Goal: Task Accomplishment & Management: Use online tool/utility

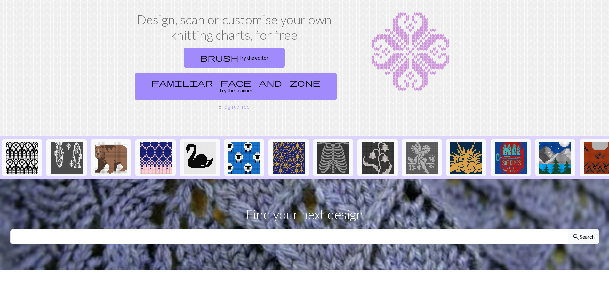
scroll to position [33, 0]
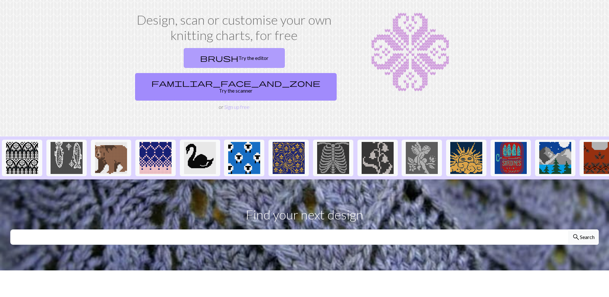
click at [184, 61] on link "brush Try the editor" at bounding box center [234, 58] width 101 height 20
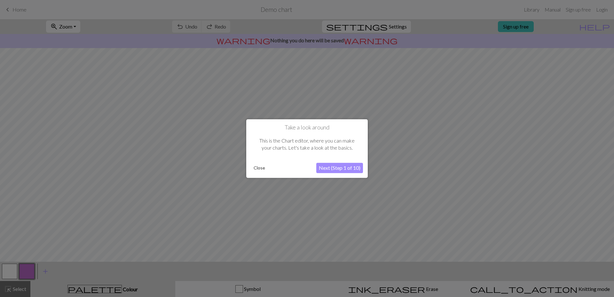
click at [256, 170] on button "Close" at bounding box center [259, 168] width 17 height 10
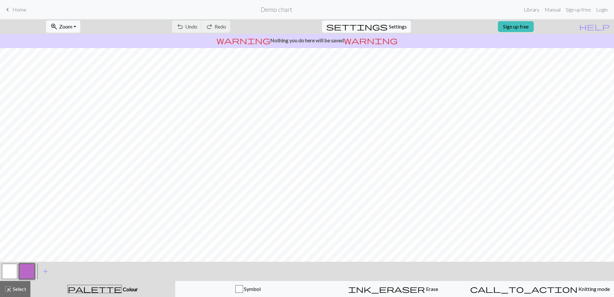
click at [25, 9] on span "Home" at bounding box center [19, 9] width 14 height 6
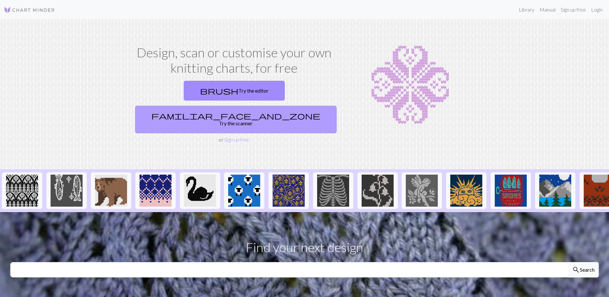
click at [284, 106] on link "familiar_face_and_zone Try the scanner" at bounding box center [236, 120] width 202 height 28
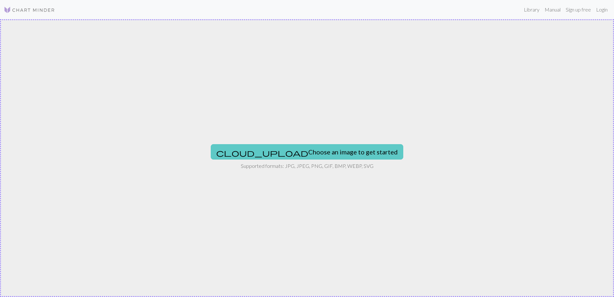
click at [297, 159] on button "cloud_upload Choose an image to get started" at bounding box center [307, 151] width 193 height 15
click at [273, 156] on button "cloud_upload Choose an image to get started" at bounding box center [307, 151] width 193 height 15
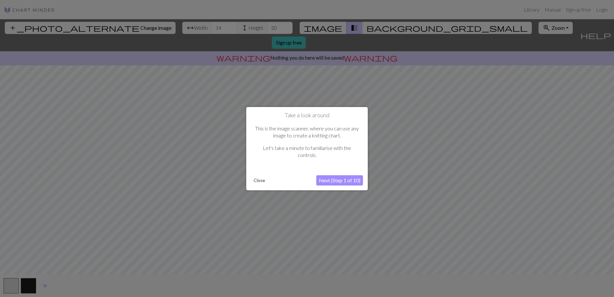
click at [260, 182] on button "Close" at bounding box center [259, 180] width 17 height 10
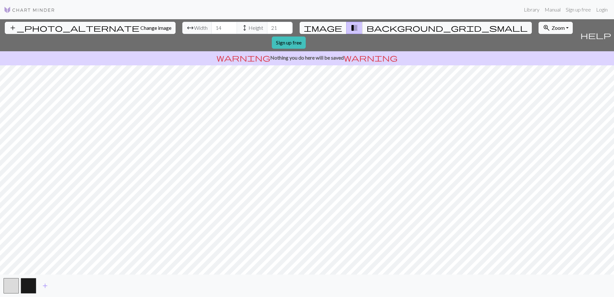
click at [267, 25] on input "21" at bounding box center [280, 28] width 26 height 12
click at [267, 25] on input "22" at bounding box center [280, 28] width 26 height 12
click at [267, 25] on input "23" at bounding box center [280, 28] width 26 height 12
click at [267, 25] on input "24" at bounding box center [280, 28] width 26 height 12
click at [267, 25] on input "25" at bounding box center [280, 28] width 26 height 12
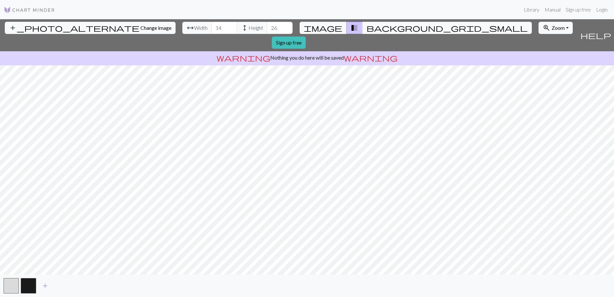
click at [267, 25] on input "26" at bounding box center [280, 28] width 26 height 12
click at [267, 25] on input "27" at bounding box center [280, 28] width 26 height 12
click at [267, 25] on input "28" at bounding box center [280, 28] width 26 height 12
click at [267, 25] on input "29" at bounding box center [280, 28] width 26 height 12
type input "30"
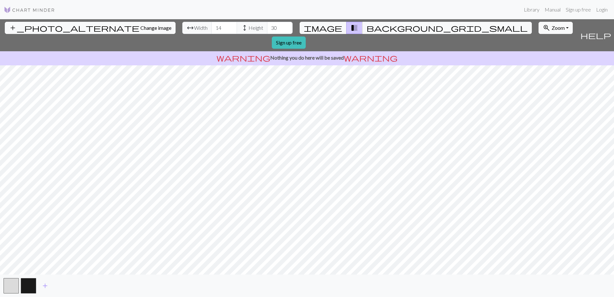
click at [267, 25] on input "30" at bounding box center [280, 28] width 26 height 12
click at [212, 27] on input "15" at bounding box center [225, 28] width 26 height 12
click at [212, 27] on input "16" at bounding box center [225, 28] width 26 height 12
click at [212, 27] on input "17" at bounding box center [225, 28] width 26 height 12
click at [212, 27] on input "18" at bounding box center [225, 28] width 26 height 12
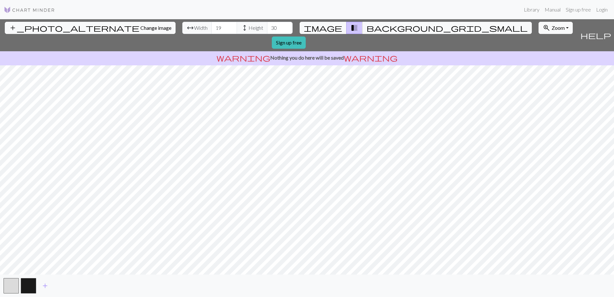
click at [212, 27] on input "19" at bounding box center [225, 28] width 26 height 12
click at [212, 27] on input "20" at bounding box center [225, 28] width 26 height 12
click at [212, 27] on input "21" at bounding box center [225, 28] width 26 height 12
click at [212, 27] on input "22" at bounding box center [225, 28] width 26 height 12
click at [212, 27] on input "23" at bounding box center [225, 28] width 26 height 12
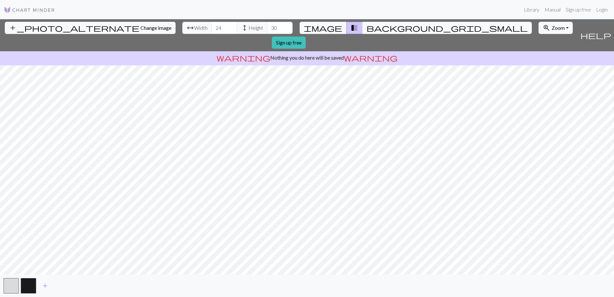
click at [212, 27] on input "24" at bounding box center [225, 28] width 26 height 12
click at [212, 27] on input "25" at bounding box center [225, 28] width 26 height 12
click at [212, 27] on input "26" at bounding box center [225, 28] width 26 height 12
click at [212, 27] on input "27" at bounding box center [225, 28] width 26 height 12
click at [212, 27] on input "28" at bounding box center [225, 28] width 26 height 12
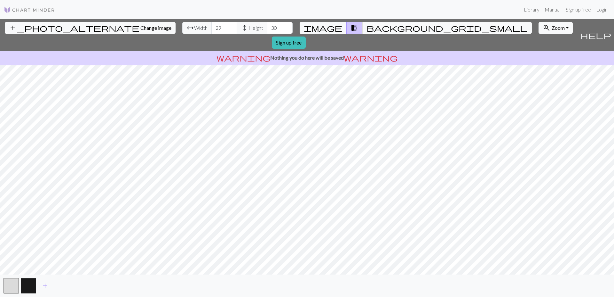
click at [212, 27] on input "29" at bounding box center [225, 28] width 26 height 12
click at [212, 27] on input "30" at bounding box center [225, 28] width 26 height 12
click at [212, 27] on input "31" at bounding box center [225, 28] width 26 height 12
click at [212, 27] on input "32" at bounding box center [225, 28] width 26 height 12
click at [212, 27] on input "33" at bounding box center [225, 28] width 26 height 12
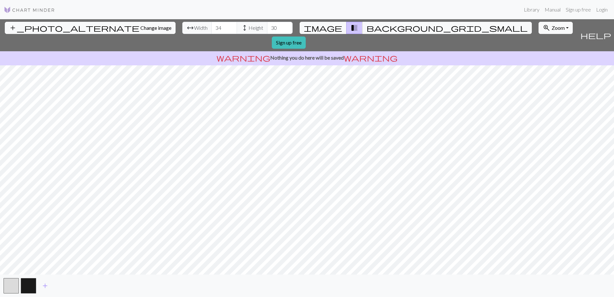
click at [212, 27] on input "34" at bounding box center [225, 28] width 26 height 12
click at [212, 27] on input "35" at bounding box center [225, 28] width 26 height 12
click at [212, 27] on input "36" at bounding box center [225, 28] width 26 height 12
click at [212, 27] on input "37" at bounding box center [225, 28] width 26 height 12
click at [212, 27] on input "38" at bounding box center [225, 28] width 26 height 12
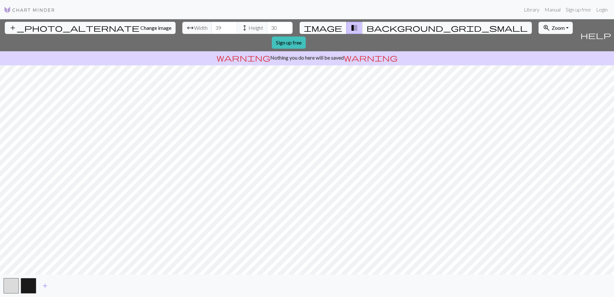
click at [212, 27] on input "39" at bounding box center [225, 28] width 26 height 12
click at [212, 27] on input "40" at bounding box center [225, 28] width 26 height 12
click at [212, 27] on input "41" at bounding box center [225, 28] width 26 height 12
type input "42"
click at [212, 27] on input "42" at bounding box center [225, 28] width 26 height 12
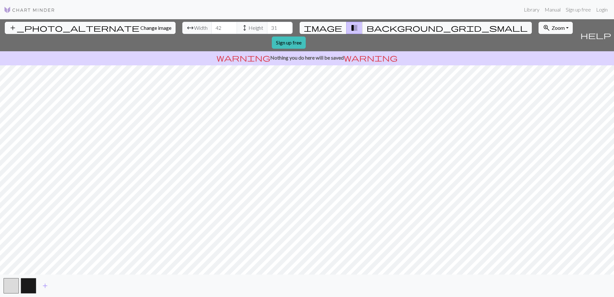
click at [267, 28] on input "31" at bounding box center [280, 28] width 26 height 12
click at [267, 28] on input "32" at bounding box center [280, 28] width 26 height 12
click at [267, 28] on input "33" at bounding box center [280, 28] width 26 height 12
click at [267, 28] on input "34" at bounding box center [280, 28] width 26 height 12
click at [267, 28] on input "35" at bounding box center [280, 28] width 26 height 12
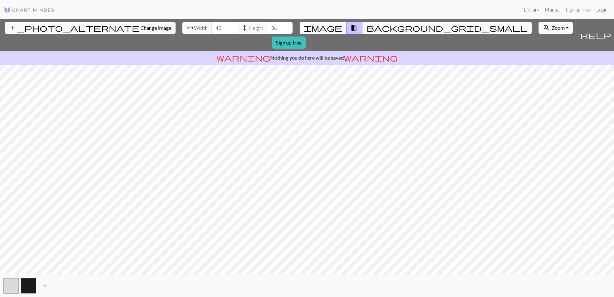
click at [267, 28] on input "36" at bounding box center [280, 28] width 26 height 12
click at [267, 28] on input "37" at bounding box center [280, 28] width 26 height 12
click at [267, 28] on input "38" at bounding box center [280, 28] width 26 height 12
click at [267, 28] on input "39" at bounding box center [280, 28] width 26 height 12
click at [267, 28] on input "40" at bounding box center [280, 28] width 26 height 12
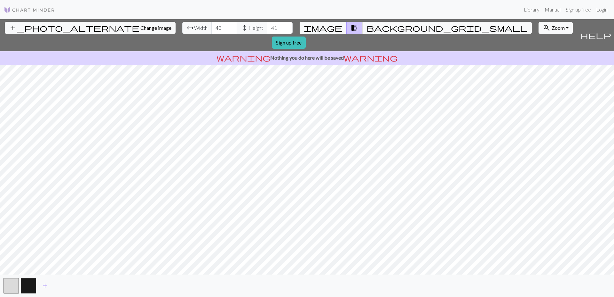
click at [267, 28] on input "41" at bounding box center [280, 28] width 26 height 12
click at [267, 28] on input "42" at bounding box center [280, 28] width 26 height 12
click at [267, 28] on input "43" at bounding box center [280, 28] width 26 height 12
click at [267, 28] on input "44" at bounding box center [280, 28] width 26 height 12
click at [267, 28] on input "45" at bounding box center [280, 28] width 26 height 12
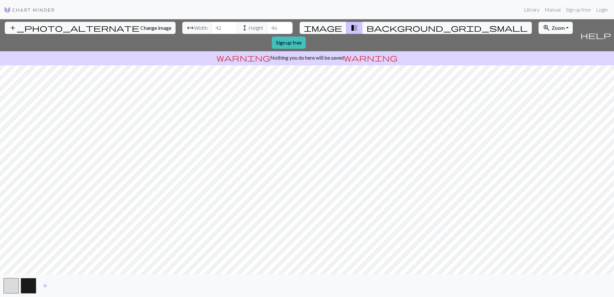
click at [267, 28] on input "46" at bounding box center [280, 28] width 26 height 12
click at [267, 28] on input "47" at bounding box center [280, 28] width 26 height 12
click at [267, 28] on input "48" at bounding box center [280, 28] width 26 height 12
click at [267, 28] on input "49" at bounding box center [280, 28] width 26 height 12
click at [267, 28] on input "50" at bounding box center [280, 28] width 26 height 12
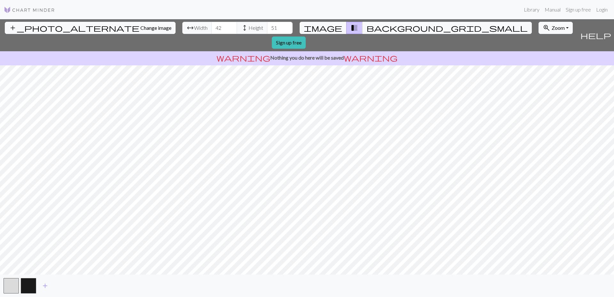
click at [267, 28] on input "51" at bounding box center [280, 28] width 26 height 12
click at [267, 28] on input "52" at bounding box center [280, 28] width 26 height 12
click at [267, 28] on input "53" at bounding box center [280, 28] width 26 height 12
click at [267, 28] on input "54" at bounding box center [280, 28] width 26 height 12
click at [267, 28] on input "55" at bounding box center [280, 28] width 26 height 12
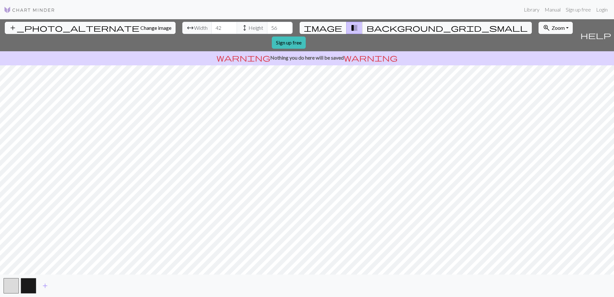
click at [267, 28] on input "56" at bounding box center [280, 28] width 26 height 12
click at [267, 28] on input "57" at bounding box center [280, 28] width 26 height 12
click at [267, 28] on input "58" at bounding box center [280, 28] width 26 height 12
click at [267, 28] on input "59" at bounding box center [280, 28] width 26 height 12
click at [267, 28] on input "60" at bounding box center [280, 28] width 26 height 12
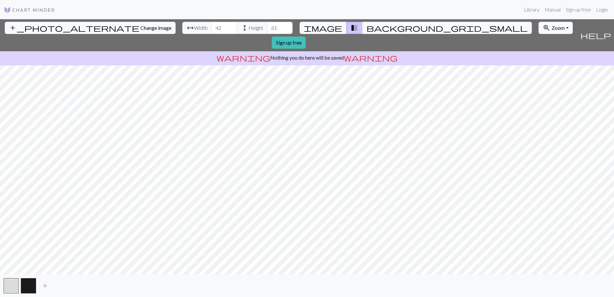
click at [267, 28] on input "61" at bounding box center [280, 28] width 26 height 12
click at [267, 28] on input "62" at bounding box center [280, 28] width 26 height 12
click at [267, 28] on input "63" at bounding box center [280, 28] width 26 height 12
click at [267, 28] on input "64" at bounding box center [280, 28] width 26 height 12
click at [267, 28] on input "65" at bounding box center [280, 28] width 26 height 12
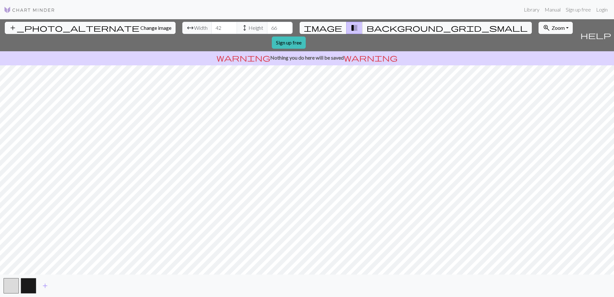
click at [267, 28] on input "66" at bounding box center [280, 28] width 26 height 12
click at [267, 28] on input "67" at bounding box center [280, 28] width 26 height 12
click at [267, 28] on input "68" at bounding box center [280, 28] width 26 height 12
click at [267, 28] on input "69" at bounding box center [280, 28] width 26 height 12
click at [267, 28] on input "70" at bounding box center [280, 28] width 26 height 12
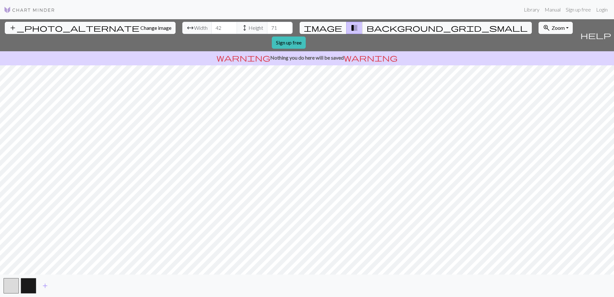
click at [267, 28] on input "71" at bounding box center [280, 28] width 26 height 12
type input "72"
click at [267, 28] on input "72" at bounding box center [280, 28] width 26 height 12
click at [212, 28] on input "41" at bounding box center [225, 28] width 26 height 12
click at [212, 28] on input "40" at bounding box center [225, 28] width 26 height 12
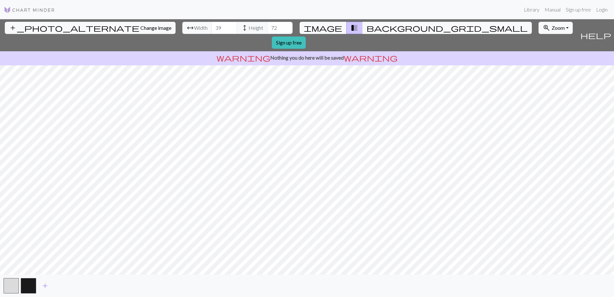
click at [212, 28] on input "39" at bounding box center [225, 28] width 26 height 12
click at [212, 28] on input "38" at bounding box center [225, 28] width 26 height 12
click at [212, 28] on input "37" at bounding box center [225, 28] width 26 height 12
click at [212, 28] on input "36" at bounding box center [225, 28] width 26 height 12
click at [212, 28] on input "35" at bounding box center [225, 28] width 26 height 12
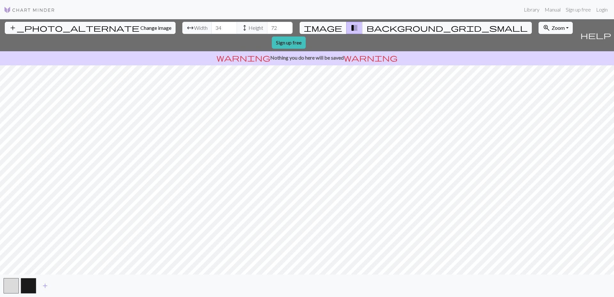
click at [212, 28] on input "34" at bounding box center [225, 28] width 26 height 12
click at [212, 26] on input "35" at bounding box center [225, 28] width 26 height 12
type input "36"
click at [212, 26] on input "36" at bounding box center [225, 28] width 26 height 12
click at [267, 28] on input "71" at bounding box center [280, 28] width 26 height 12
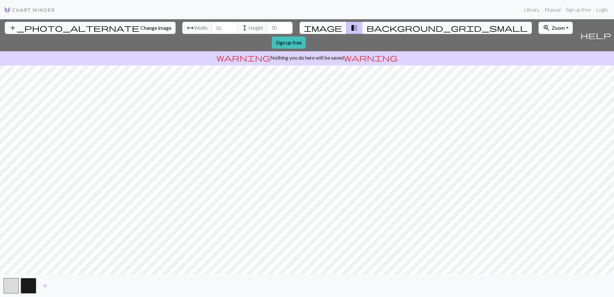
click at [267, 28] on input "70" at bounding box center [280, 28] width 26 height 12
click at [267, 28] on input "69" at bounding box center [280, 28] width 26 height 12
click at [267, 28] on input "68" at bounding box center [280, 28] width 26 height 12
click at [267, 28] on input "67" at bounding box center [280, 28] width 26 height 12
click at [267, 28] on input "66" at bounding box center [280, 28] width 26 height 12
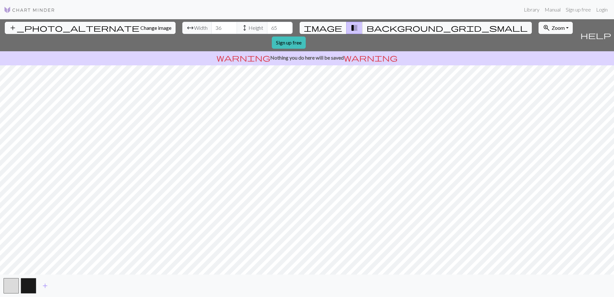
click at [267, 28] on input "65" at bounding box center [280, 28] width 26 height 12
click at [267, 28] on input "64" at bounding box center [280, 28] width 26 height 12
click at [267, 28] on input "63" at bounding box center [280, 28] width 26 height 12
click at [267, 28] on input "62" at bounding box center [280, 28] width 26 height 12
click at [267, 28] on input "61" at bounding box center [280, 28] width 26 height 12
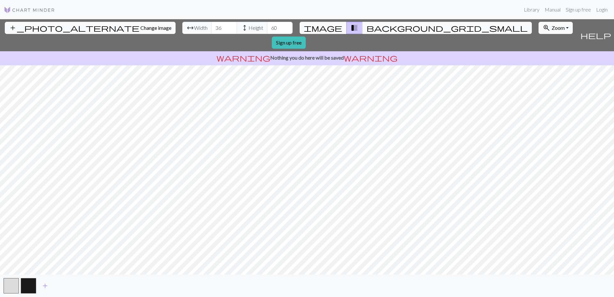
click at [267, 28] on input "60" at bounding box center [280, 28] width 26 height 12
click at [267, 28] on input "59" at bounding box center [280, 28] width 26 height 12
click at [267, 28] on input "58" at bounding box center [280, 28] width 26 height 12
click at [267, 28] on input "57" at bounding box center [280, 28] width 26 height 12
click at [267, 28] on input "56" at bounding box center [280, 28] width 26 height 12
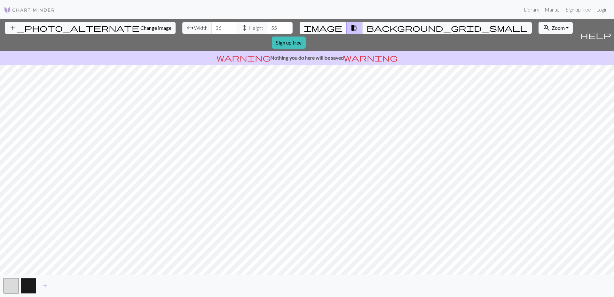
click at [267, 28] on input "55" at bounding box center [280, 28] width 26 height 12
click at [267, 28] on input "54" at bounding box center [280, 28] width 26 height 12
click at [267, 28] on input "53" at bounding box center [280, 28] width 26 height 12
click at [267, 28] on input "52" at bounding box center [280, 28] width 26 height 12
click at [267, 28] on input "51" at bounding box center [280, 28] width 26 height 12
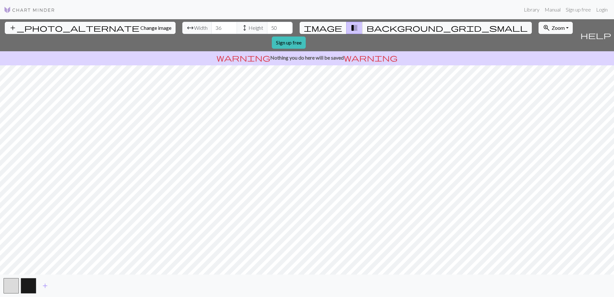
click at [267, 28] on input "50" at bounding box center [280, 28] width 26 height 12
click at [267, 28] on input "49" at bounding box center [280, 28] width 26 height 12
click at [267, 26] on input "50" at bounding box center [280, 28] width 26 height 12
click at [267, 26] on input "51" at bounding box center [280, 28] width 26 height 12
click at [363, 29] on button "background_grid_small" at bounding box center [448, 28] width 170 height 12
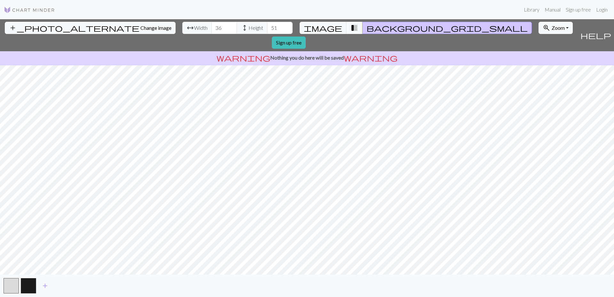
click at [351, 29] on span "transition_fade" at bounding box center [355, 27] width 8 height 9
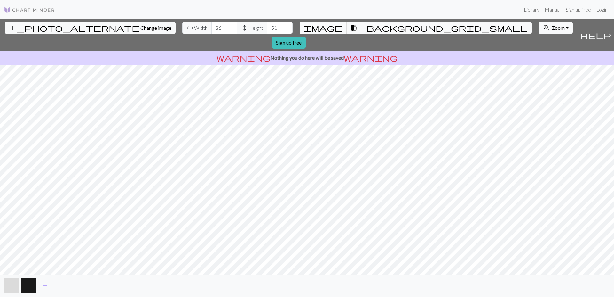
click at [328, 28] on span "image" at bounding box center [323, 27] width 38 height 9
click at [267, 27] on input "52" at bounding box center [280, 28] width 26 height 12
click at [267, 27] on input "53" at bounding box center [280, 28] width 26 height 12
click at [267, 29] on input "52" at bounding box center [280, 28] width 26 height 12
click at [267, 29] on input "51" at bounding box center [280, 28] width 26 height 12
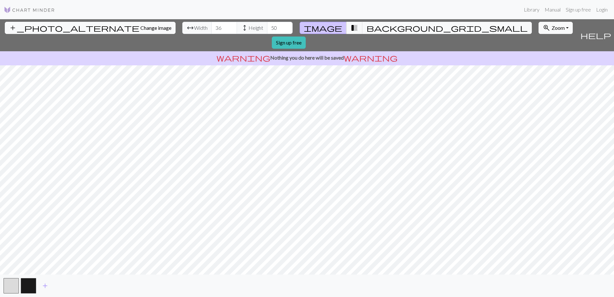
click at [267, 30] on input "50" at bounding box center [280, 28] width 26 height 12
click at [267, 27] on input "51" at bounding box center [280, 28] width 26 height 12
click at [267, 27] on input "52" at bounding box center [280, 28] width 26 height 12
click at [267, 30] on input "51" at bounding box center [280, 28] width 26 height 12
click at [267, 30] on input "50" at bounding box center [280, 28] width 26 height 12
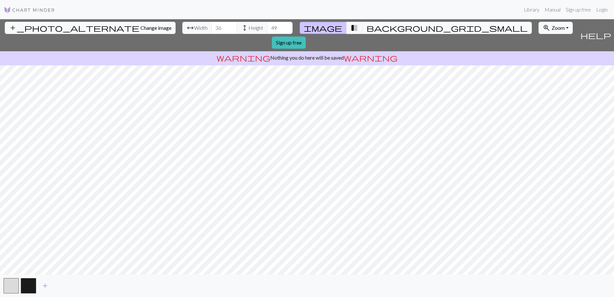
type input "49"
click at [267, 30] on input "49" at bounding box center [280, 28] width 26 height 12
click at [539, 31] on button "zoom_in Zoom Zoom" at bounding box center [556, 28] width 34 height 12
click at [539, 98] on button "150%" at bounding box center [564, 98] width 51 height 10
click at [367, 27] on span "background_grid_small" at bounding box center [447, 27] width 161 height 9
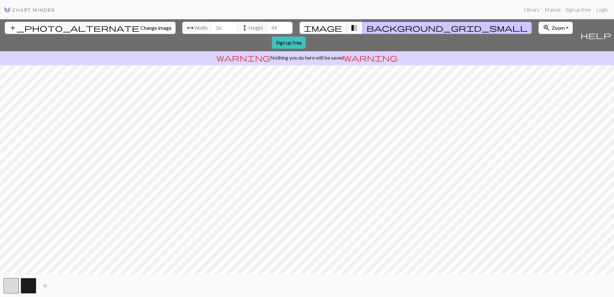
click at [325, 24] on button "image" at bounding box center [323, 28] width 47 height 12
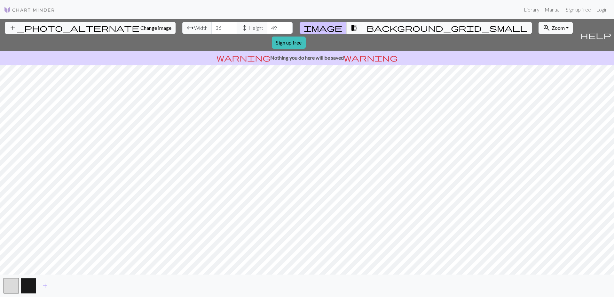
click at [363, 28] on button "background_grid_small" at bounding box center [448, 28] width 170 height 12
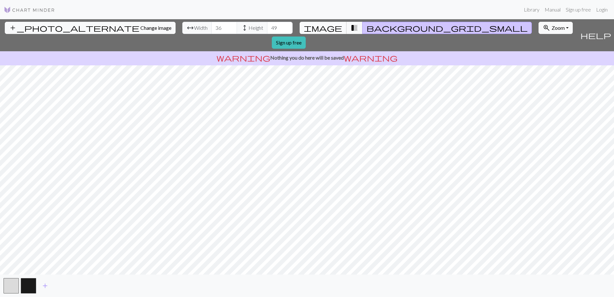
click at [327, 24] on span "image" at bounding box center [323, 27] width 38 height 9
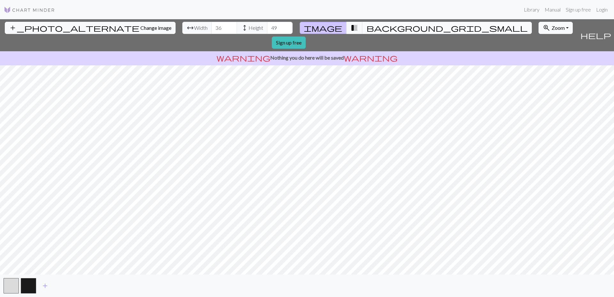
click at [367, 27] on span "background_grid_small" at bounding box center [447, 27] width 161 height 9
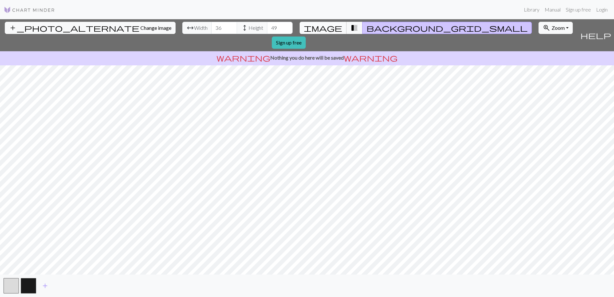
click at [332, 30] on span "image" at bounding box center [323, 27] width 38 height 9
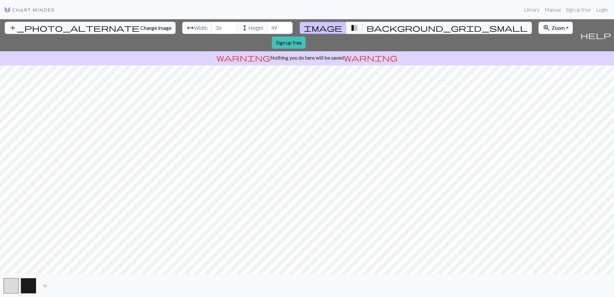
click at [351, 29] on span "transition_fade" at bounding box center [355, 27] width 8 height 9
click at [367, 26] on span "background_grid_small" at bounding box center [447, 27] width 161 height 9
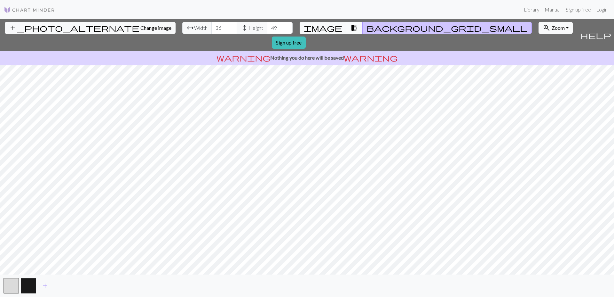
click at [351, 28] on span "transition_fade" at bounding box center [355, 27] width 8 height 9
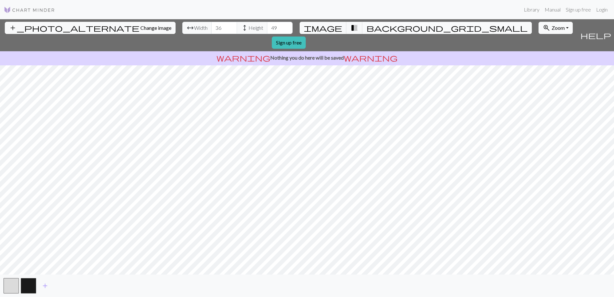
click at [363, 27] on button "background_grid_small" at bounding box center [448, 28] width 170 height 12
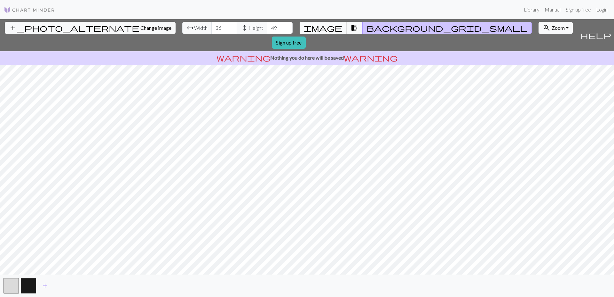
click at [330, 29] on span "image" at bounding box center [323, 27] width 38 height 9
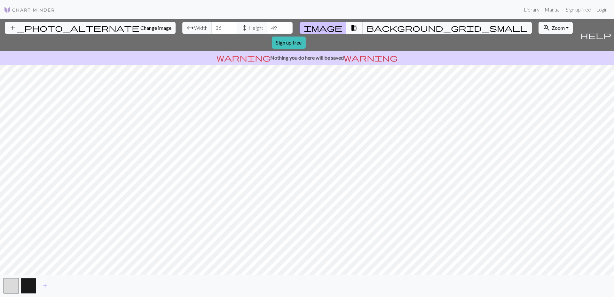
click at [351, 28] on span "transition_fade" at bounding box center [355, 27] width 8 height 9
click at [367, 27] on span "background_grid_small" at bounding box center [447, 27] width 161 height 9
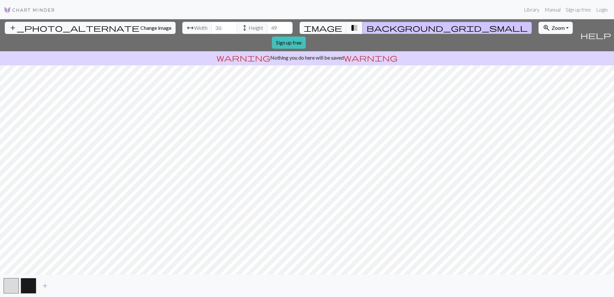
click at [351, 30] on span "transition_fade" at bounding box center [355, 27] width 8 height 9
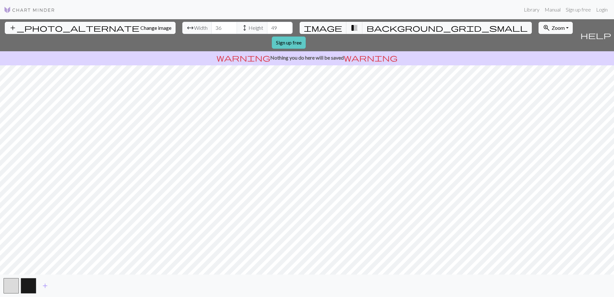
click at [306, 36] on link "Sign up free" at bounding box center [289, 42] width 34 height 12
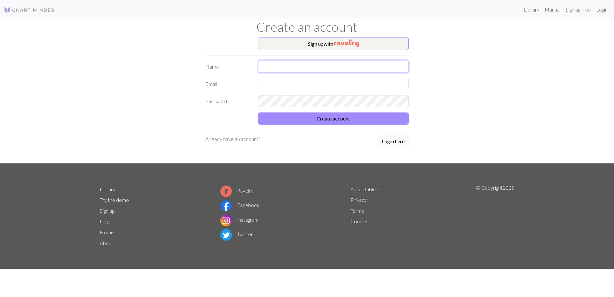
click at [279, 68] on input "text" at bounding box center [333, 66] width 151 height 12
type input "n"
type input "[PERSON_NAME]"
click at [273, 82] on input "text" at bounding box center [333, 84] width 151 height 12
type input "[EMAIL_ADDRESS][DOMAIN_NAME]"
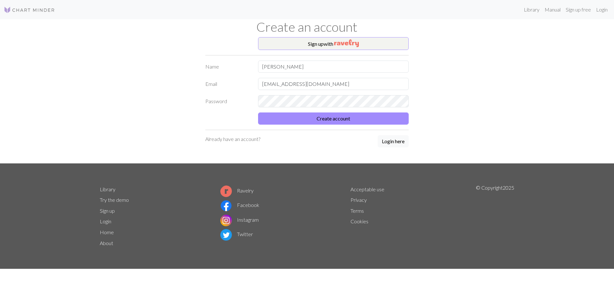
click at [192, 78] on div "Sign up with Name [PERSON_NAME] Email [EMAIL_ADDRESS][DOMAIN_NAME] Password Cre…" at bounding box center [307, 100] width 422 height 126
click at [295, 116] on button "Create account" at bounding box center [333, 118] width 151 height 12
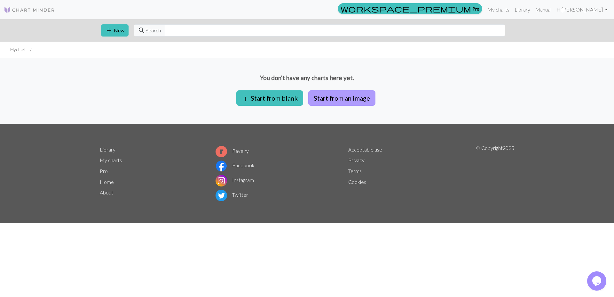
click at [325, 101] on button "Start from an image" at bounding box center [341, 97] width 67 height 15
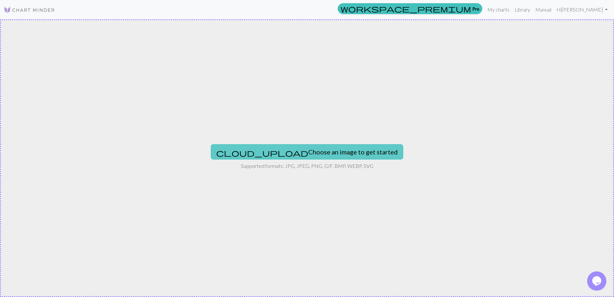
click at [299, 149] on button "cloud_upload Choose an image to get started" at bounding box center [307, 151] width 193 height 15
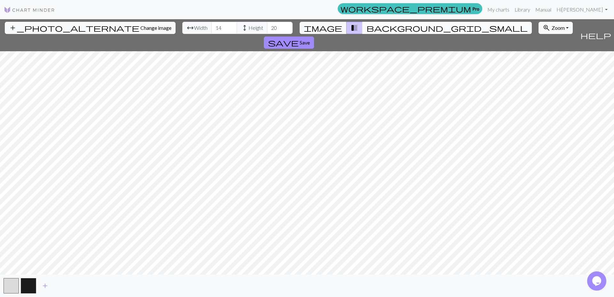
click at [367, 28] on span "background_grid_small" at bounding box center [447, 27] width 161 height 9
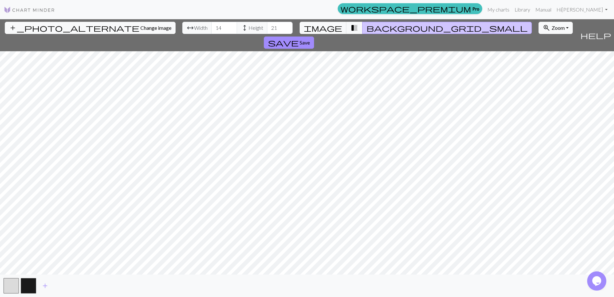
click at [267, 27] on input "21" at bounding box center [280, 28] width 26 height 12
click at [267, 27] on input "22" at bounding box center [280, 28] width 26 height 12
click at [267, 27] on input "23" at bounding box center [280, 28] width 26 height 12
click at [267, 27] on input "24" at bounding box center [280, 28] width 26 height 12
click at [267, 27] on input "25" at bounding box center [280, 28] width 26 height 12
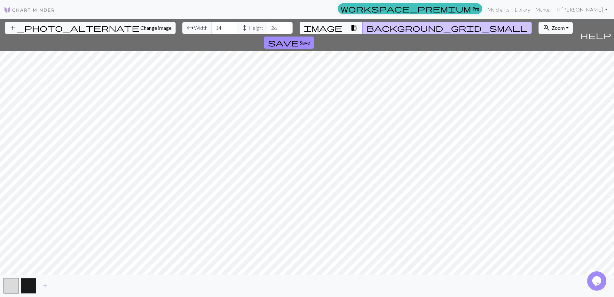
click at [267, 27] on input "26" at bounding box center [280, 28] width 26 height 12
click at [267, 27] on input "27" at bounding box center [280, 28] width 26 height 12
click at [267, 27] on input "28" at bounding box center [280, 28] width 26 height 12
click at [267, 27] on input "29" at bounding box center [280, 28] width 26 height 12
click at [267, 27] on input "30" at bounding box center [280, 28] width 26 height 12
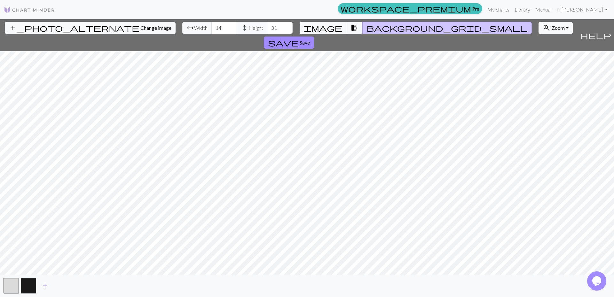
click at [267, 27] on input "31" at bounding box center [280, 28] width 26 height 12
click at [267, 27] on input "32" at bounding box center [280, 28] width 26 height 12
click at [267, 27] on input "33" at bounding box center [280, 28] width 26 height 12
click at [267, 27] on input "34" at bounding box center [280, 28] width 26 height 12
click at [267, 27] on input "35" at bounding box center [280, 28] width 26 height 12
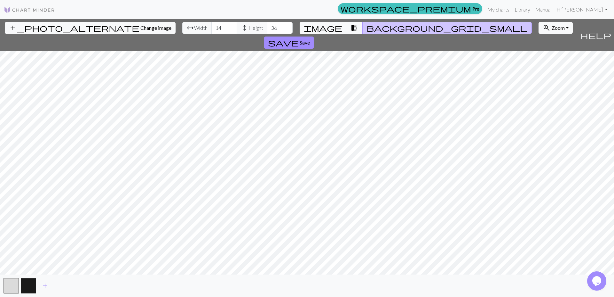
click at [267, 27] on input "36" at bounding box center [280, 28] width 26 height 12
click at [267, 27] on input "37" at bounding box center [280, 28] width 26 height 12
click at [267, 27] on input "38" at bounding box center [280, 28] width 26 height 12
click at [267, 27] on input "39" at bounding box center [280, 28] width 26 height 12
click at [267, 27] on input "40" at bounding box center [280, 28] width 26 height 12
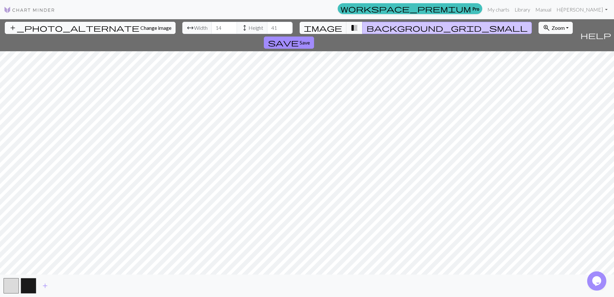
click at [267, 27] on input "41" at bounding box center [280, 28] width 26 height 12
click at [267, 27] on input "42" at bounding box center [280, 28] width 26 height 12
click at [267, 27] on input "43" at bounding box center [280, 28] width 26 height 12
click at [267, 27] on input "44" at bounding box center [280, 28] width 26 height 12
click at [267, 27] on input "45" at bounding box center [280, 28] width 26 height 12
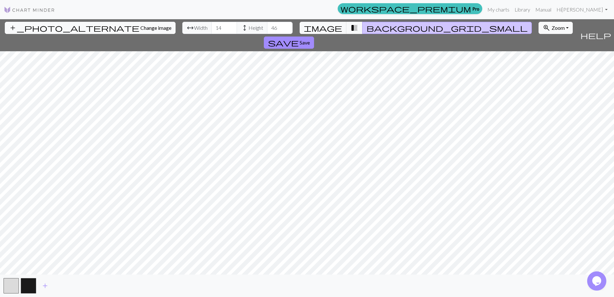
click at [267, 27] on input "46" at bounding box center [280, 28] width 26 height 12
click at [267, 27] on input "47" at bounding box center [280, 28] width 26 height 12
click at [267, 27] on input "48" at bounding box center [280, 28] width 26 height 12
click at [267, 27] on input "49" at bounding box center [280, 28] width 26 height 12
type input "50"
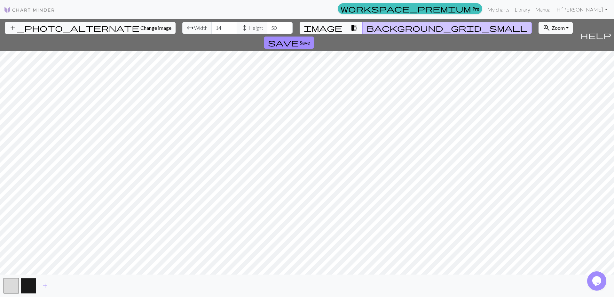
click at [267, 27] on input "50" at bounding box center [280, 28] width 26 height 12
click at [212, 26] on input "28" at bounding box center [225, 28] width 26 height 12
click at [212, 26] on input "29" at bounding box center [225, 28] width 26 height 12
click at [212, 26] on input "30" at bounding box center [225, 28] width 26 height 12
click at [212, 26] on input "31" at bounding box center [225, 28] width 26 height 12
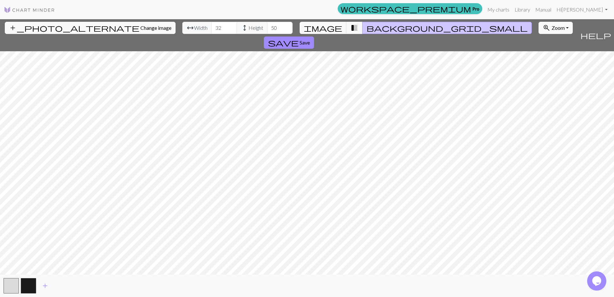
click at [212, 26] on input "32" at bounding box center [225, 28] width 26 height 12
click at [212, 26] on input "33" at bounding box center [225, 28] width 26 height 12
click at [212, 26] on input "34" at bounding box center [225, 28] width 26 height 12
click at [212, 26] on input "35" at bounding box center [225, 28] width 26 height 12
click at [212, 26] on input "36" at bounding box center [225, 28] width 26 height 12
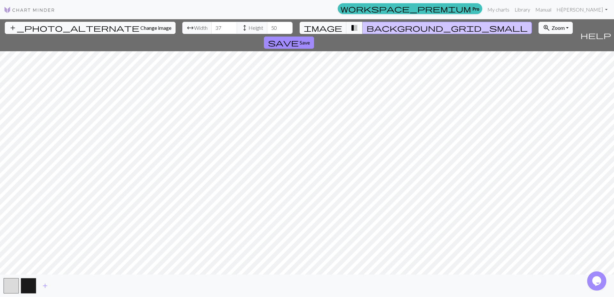
type input "37"
click at [212, 26] on input "37" at bounding box center [225, 28] width 26 height 12
click at [338, 27] on button "image" at bounding box center [323, 28] width 47 height 12
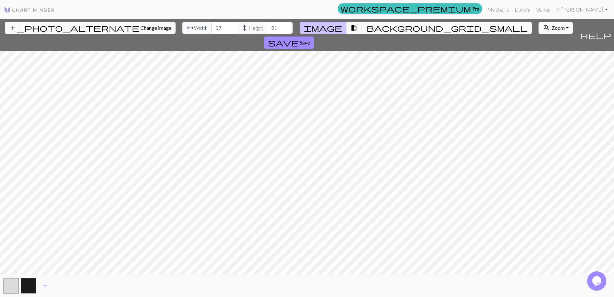
click at [267, 26] on input "51" at bounding box center [280, 28] width 26 height 12
click at [267, 26] on input "52" at bounding box center [280, 28] width 26 height 12
type input "53"
click at [267, 26] on input "53" at bounding box center [280, 28] width 26 height 12
type input "36"
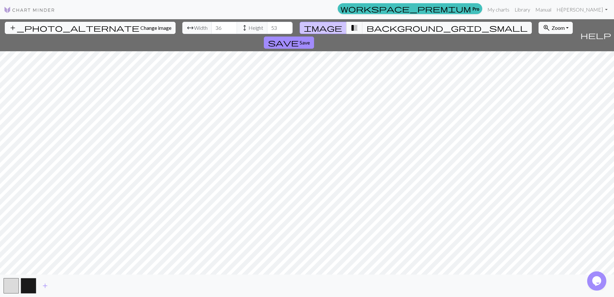
click at [212, 30] on input "36" at bounding box center [225, 28] width 26 height 12
click at [267, 29] on input "52" at bounding box center [280, 28] width 26 height 12
click at [367, 27] on span "background_grid_small" at bounding box center [447, 27] width 161 height 9
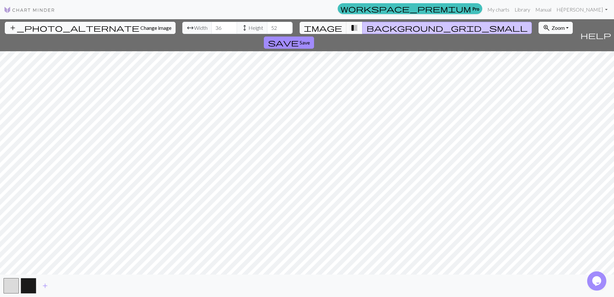
click at [351, 28] on span "transition_fade" at bounding box center [355, 27] width 8 height 9
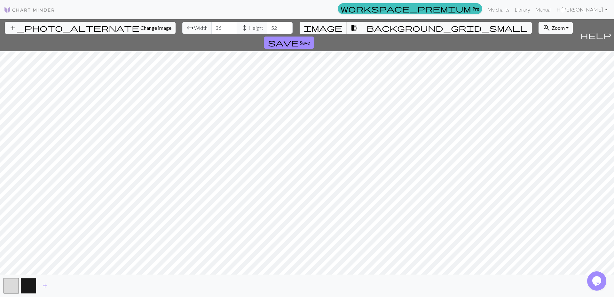
click at [335, 28] on span "image" at bounding box center [323, 27] width 38 height 9
click at [267, 28] on input "51" at bounding box center [280, 28] width 26 height 12
click at [267, 28] on input "50" at bounding box center [280, 28] width 26 height 12
type input "49"
click at [267, 29] on input "49" at bounding box center [280, 28] width 26 height 12
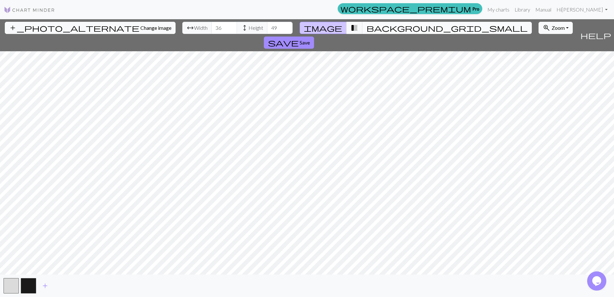
click at [368, 25] on span "background_grid_small" at bounding box center [447, 27] width 161 height 9
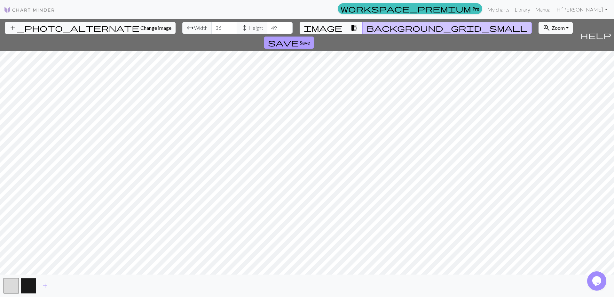
click at [310, 39] on span "Save" at bounding box center [305, 42] width 10 height 6
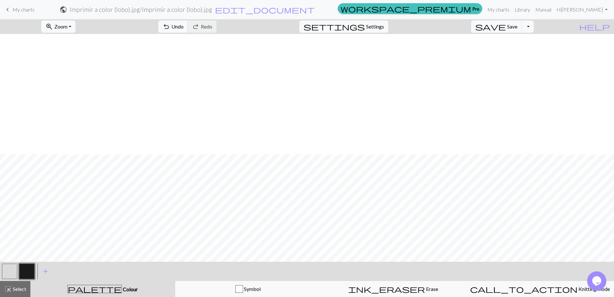
scroll to position [120, 0]
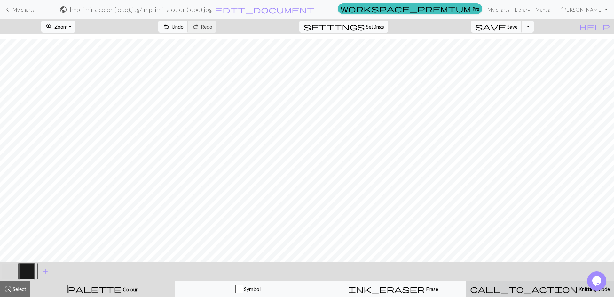
click at [523, 292] on span "call_to_action" at bounding box center [524, 288] width 108 height 9
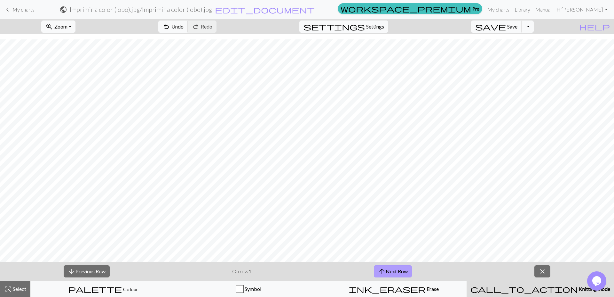
click at [383, 267] on span "arrow_upward" at bounding box center [382, 271] width 8 height 9
click at [104, 273] on button "arrow_downward Previous Row" at bounding box center [87, 271] width 46 height 12
click at [384, 29] on span "Settings" at bounding box center [375, 27] width 18 height 8
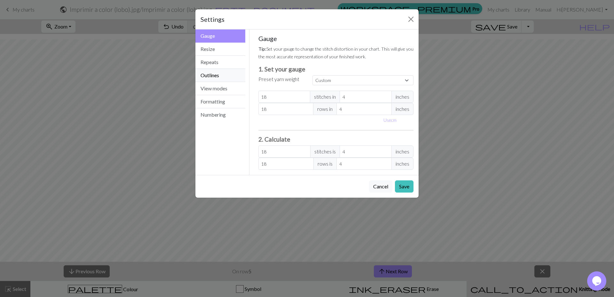
click at [218, 78] on button "Outlines" at bounding box center [221, 75] width 50 height 13
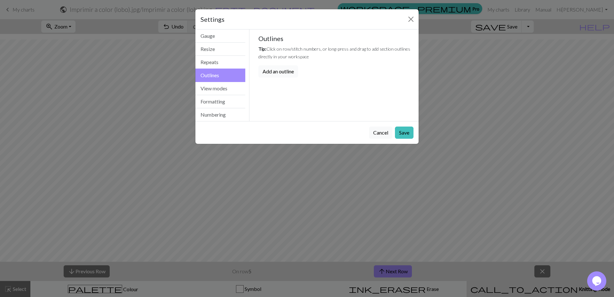
click at [289, 71] on button "Add an outline" at bounding box center [279, 71] width 40 height 12
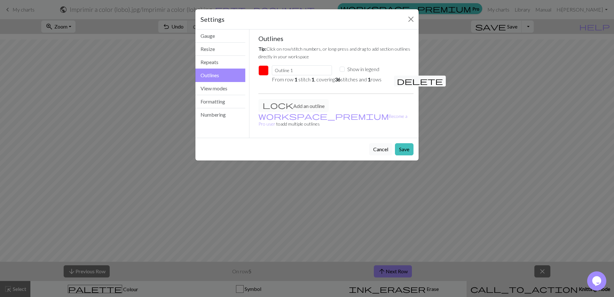
click at [378, 145] on button "Cancel" at bounding box center [380, 149] width 23 height 12
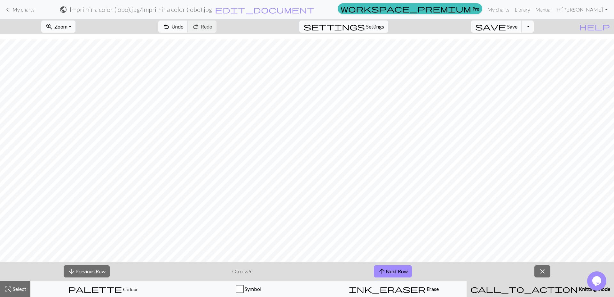
click at [27, 10] on span "My charts" at bounding box center [23, 9] width 22 height 6
click at [534, 27] on button "Toggle Dropdown" at bounding box center [528, 26] width 12 height 12
click at [458, 26] on div "zoom_in Zoom Zoom Fit all Fit width Fit height 50% 100% 150% 200% undo Undo Und…" at bounding box center [287, 26] width 575 height 15
click at [315, 10] on span "edit_document" at bounding box center [265, 9] width 100 height 9
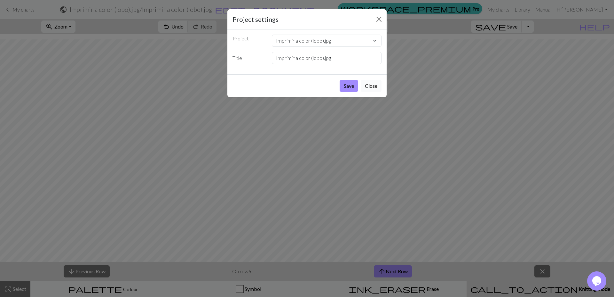
click at [378, 86] on button "Close" at bounding box center [371, 86] width 21 height 12
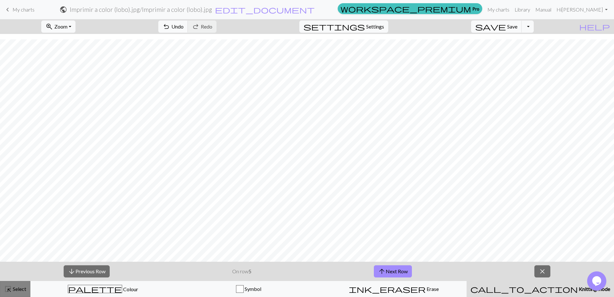
click at [14, 289] on span "Select" at bounding box center [19, 288] width 14 height 6
click at [546, 270] on span "close" at bounding box center [543, 271] width 8 height 9
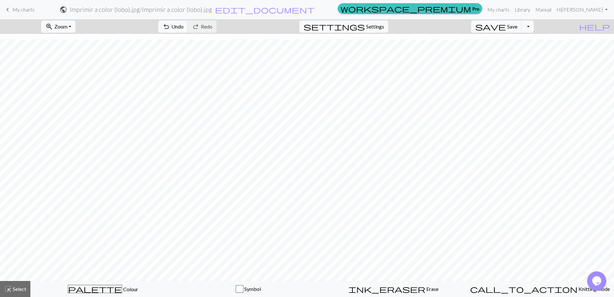
scroll to position [101, 0]
click at [25, 289] on span "Select" at bounding box center [19, 288] width 14 height 6
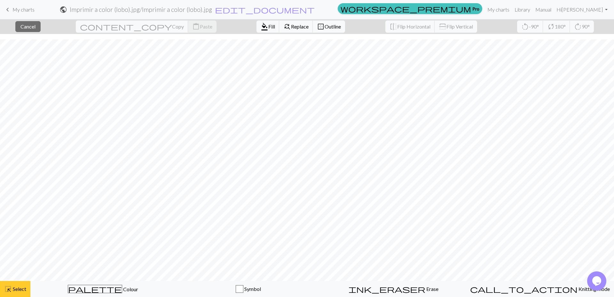
click at [26, 287] on span "Select" at bounding box center [19, 288] width 14 height 6
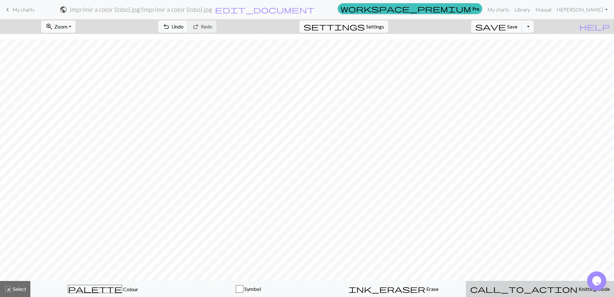
click at [578, 291] on span "Knitting mode" at bounding box center [594, 288] width 32 height 6
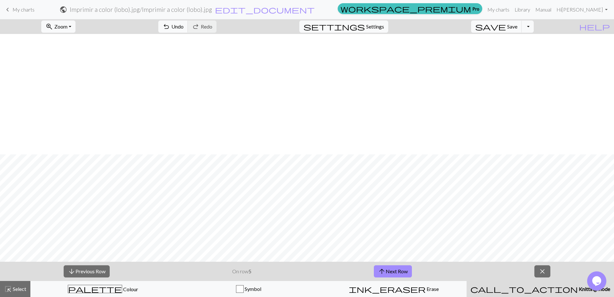
scroll to position [120, 0]
click at [89, 271] on button "arrow_downward Previous Row" at bounding box center [87, 271] width 46 height 12
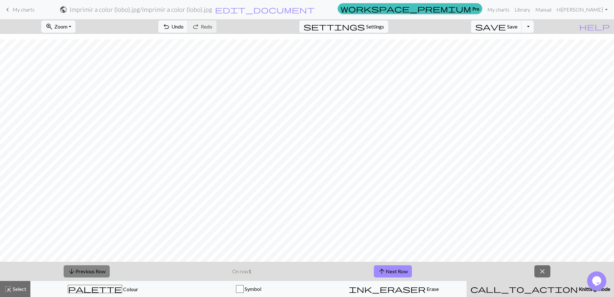
click at [99, 269] on button "arrow_downward Previous Row" at bounding box center [87, 271] width 46 height 12
click at [397, 273] on button "arrow_upward Next Row" at bounding box center [393, 271] width 38 height 12
click at [399, 268] on button "arrow_upward Next Row" at bounding box center [393, 271] width 38 height 12
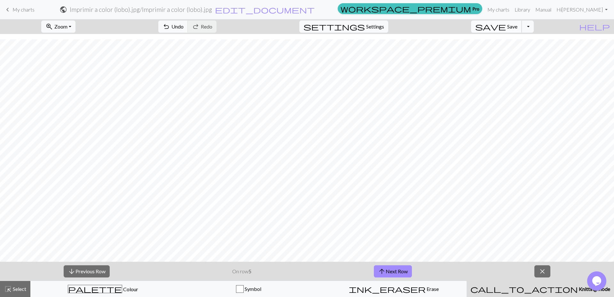
click at [513, 31] on button "save Save Save" at bounding box center [496, 26] width 51 height 12
click at [518, 26] on span "Save" at bounding box center [512, 26] width 10 height 6
click at [512, 10] on link "My charts" at bounding box center [498, 9] width 27 height 13
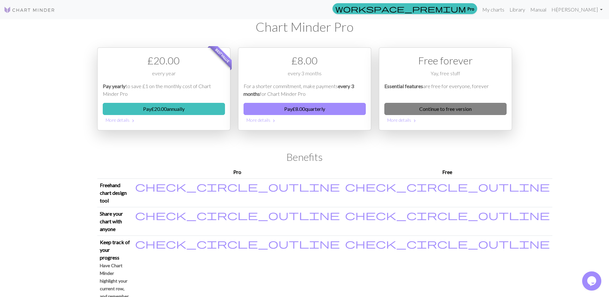
click at [446, 111] on link "Continue to free version" at bounding box center [445, 109] width 122 height 12
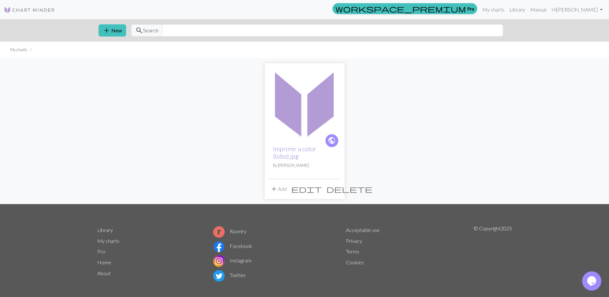
click at [291, 158] on link "Imprimir a color (lobo).jpg" at bounding box center [294, 152] width 43 height 15
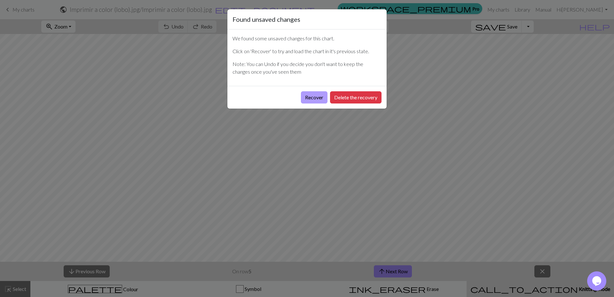
click at [321, 98] on button "Recover" at bounding box center [314, 97] width 27 height 12
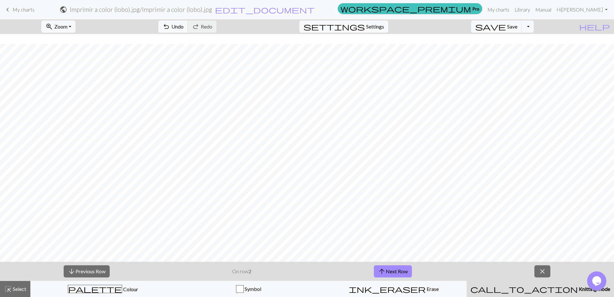
scroll to position [120, 0]
click at [395, 274] on button "arrow_upward Next Row" at bounding box center [393, 271] width 38 height 12
click at [545, 271] on span "close" at bounding box center [543, 271] width 8 height 9
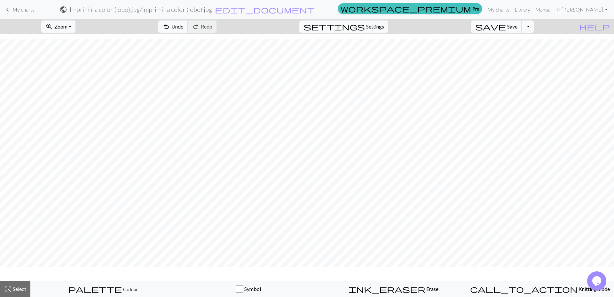
scroll to position [101, 0]
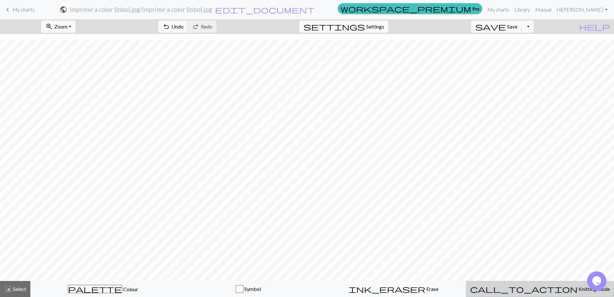
click at [578, 290] on span "Knitting mode" at bounding box center [594, 288] width 32 height 6
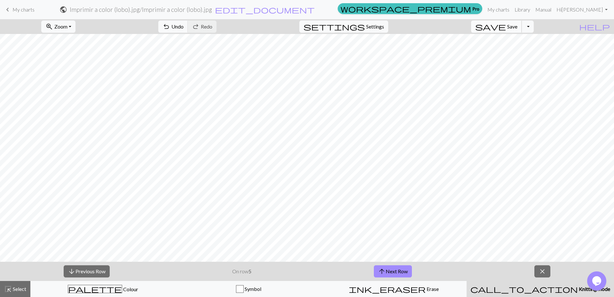
click at [518, 26] on span "Save" at bounding box center [512, 26] width 10 height 6
click at [512, 12] on link "My charts" at bounding box center [498, 9] width 27 height 13
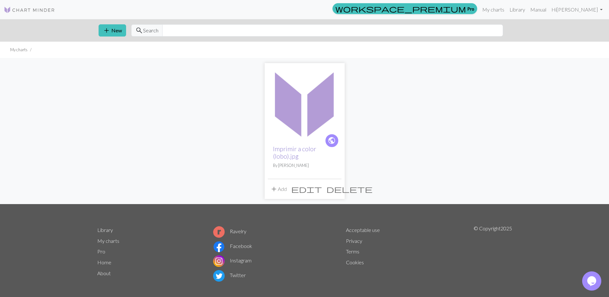
click at [290, 146] on link "Imprimir a color (lobo).jpg" at bounding box center [294, 152] width 43 height 15
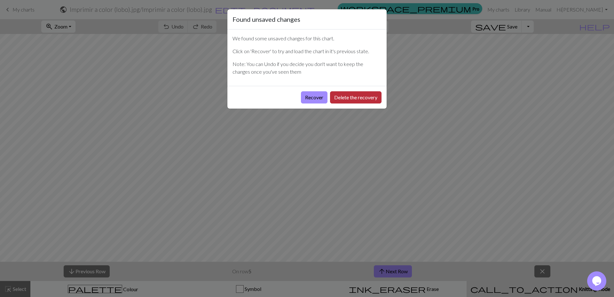
click at [342, 98] on button "Delete the recovery" at bounding box center [356, 97] width 52 height 12
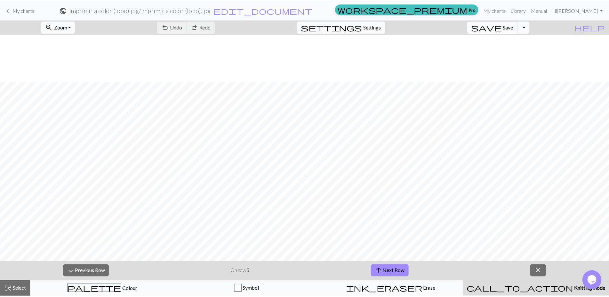
scroll to position [120, 0]
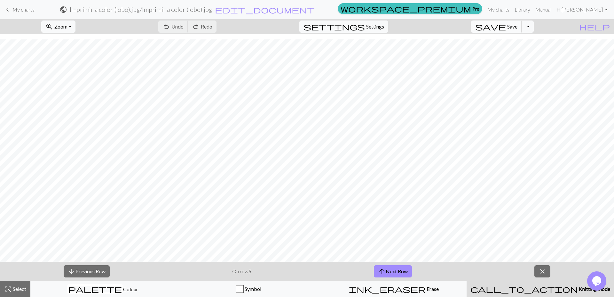
click at [506, 27] on span "save" at bounding box center [490, 26] width 31 height 9
click at [512, 13] on link "My charts" at bounding box center [498, 9] width 27 height 13
